Goal: Transaction & Acquisition: Purchase product/service

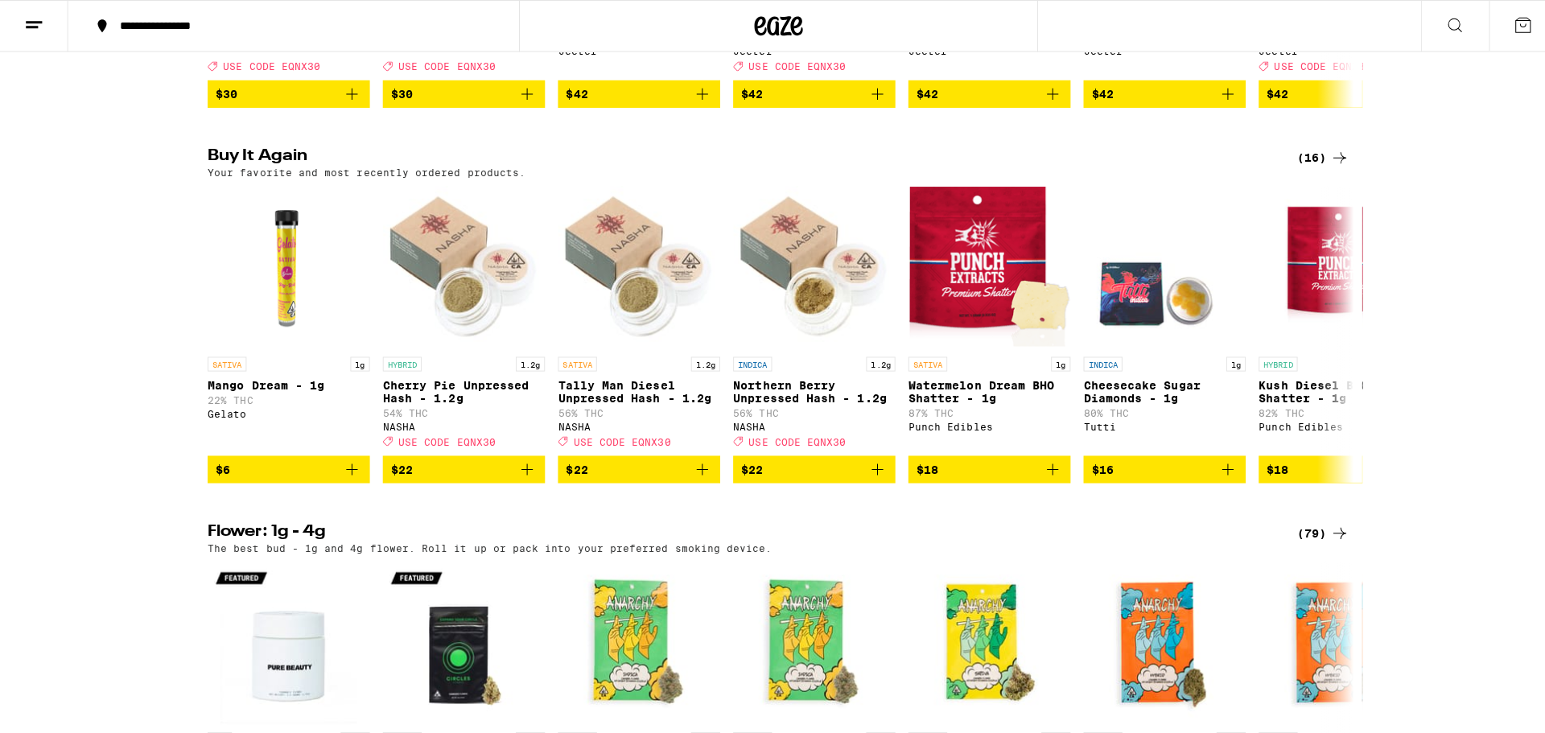
scroll to position [1207, 0]
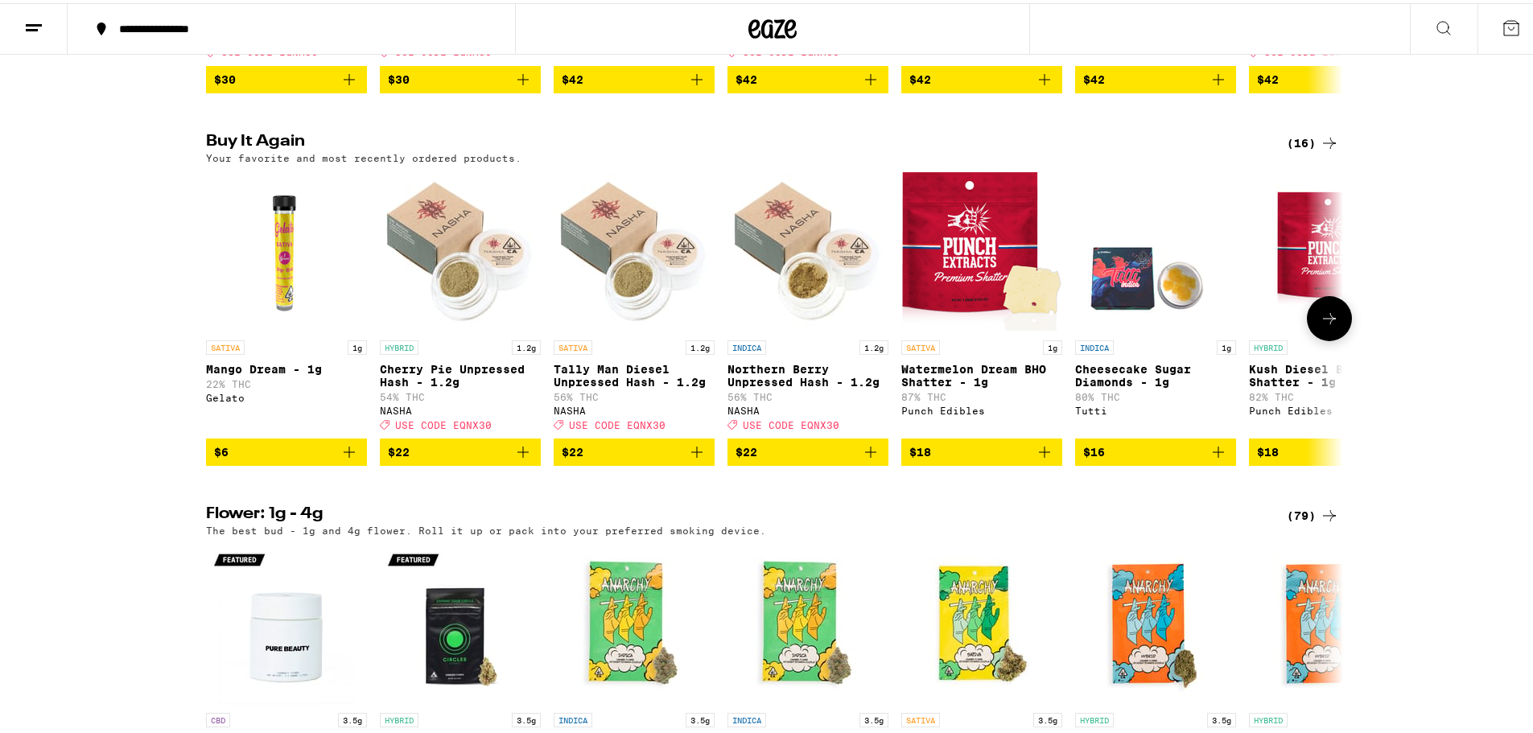
click at [741, 413] on div "NASHA" at bounding box center [807, 407] width 161 height 10
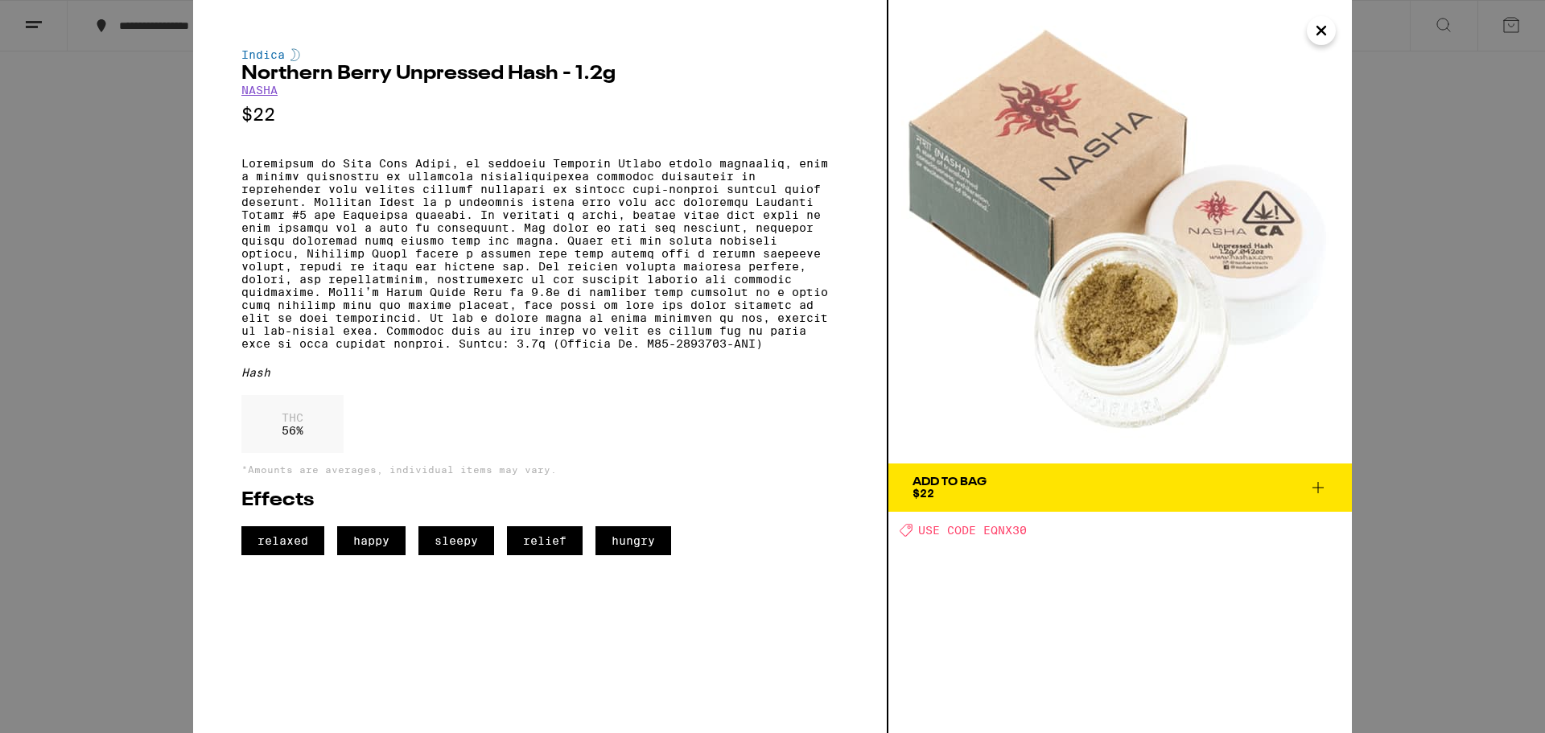
click at [254, 94] on link "NASHA" at bounding box center [259, 90] width 36 height 13
click at [261, 89] on link "NASHA" at bounding box center [259, 90] width 36 height 13
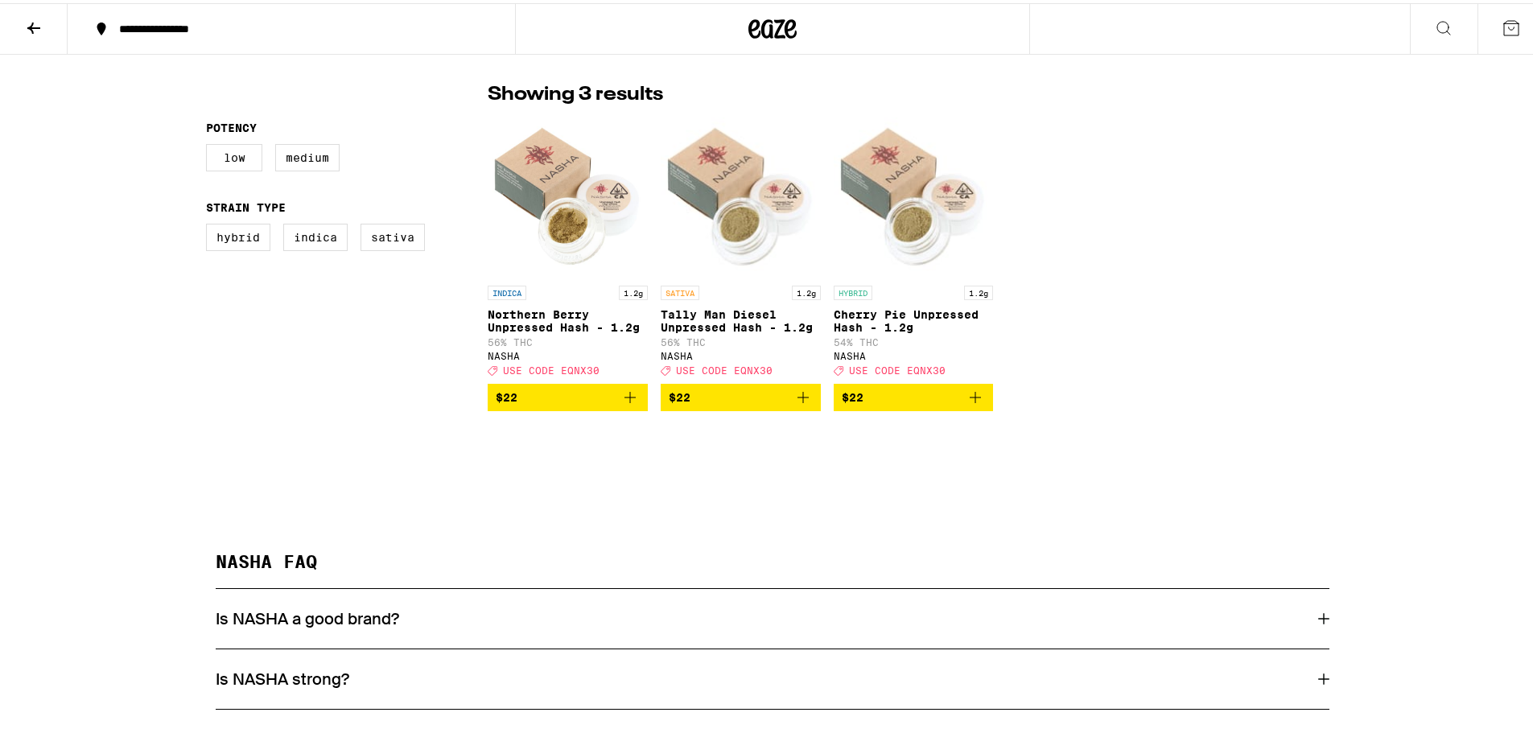
scroll to position [161, 0]
